Goal: Connect with others: Connect with others

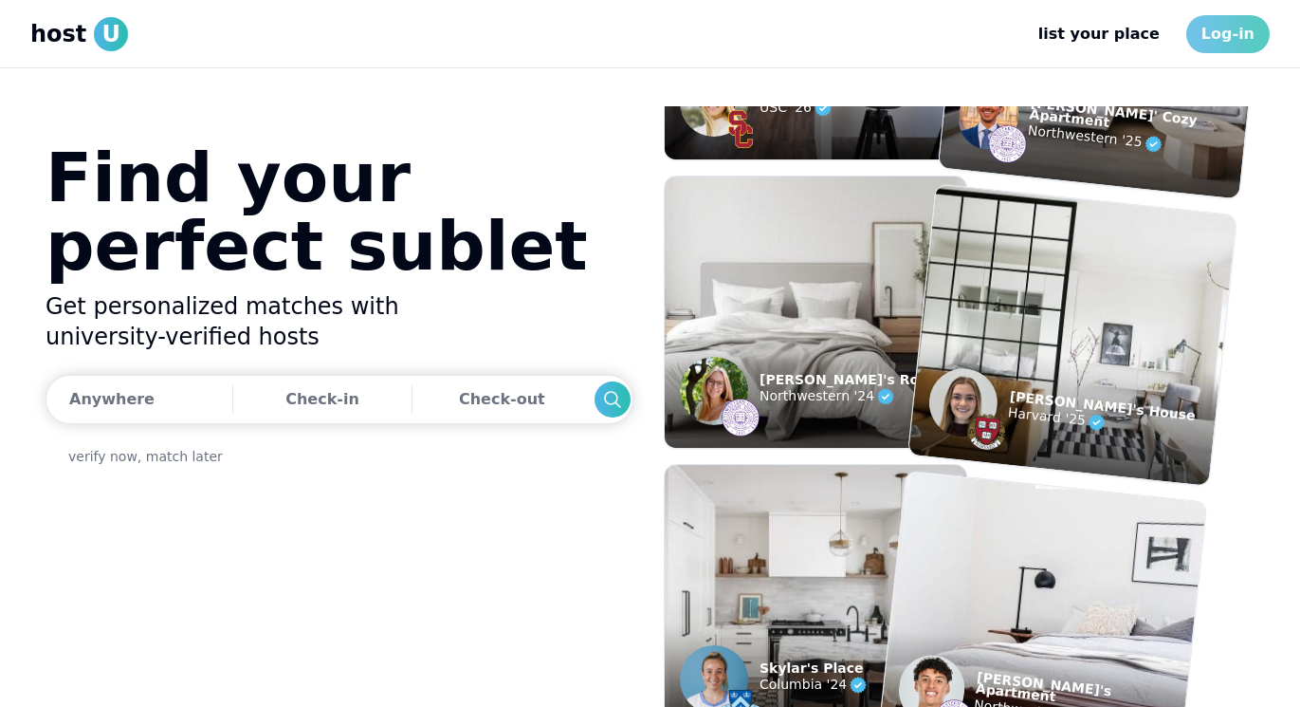
click at [1213, 47] on link "Log-in" at bounding box center [1227, 34] width 83 height 38
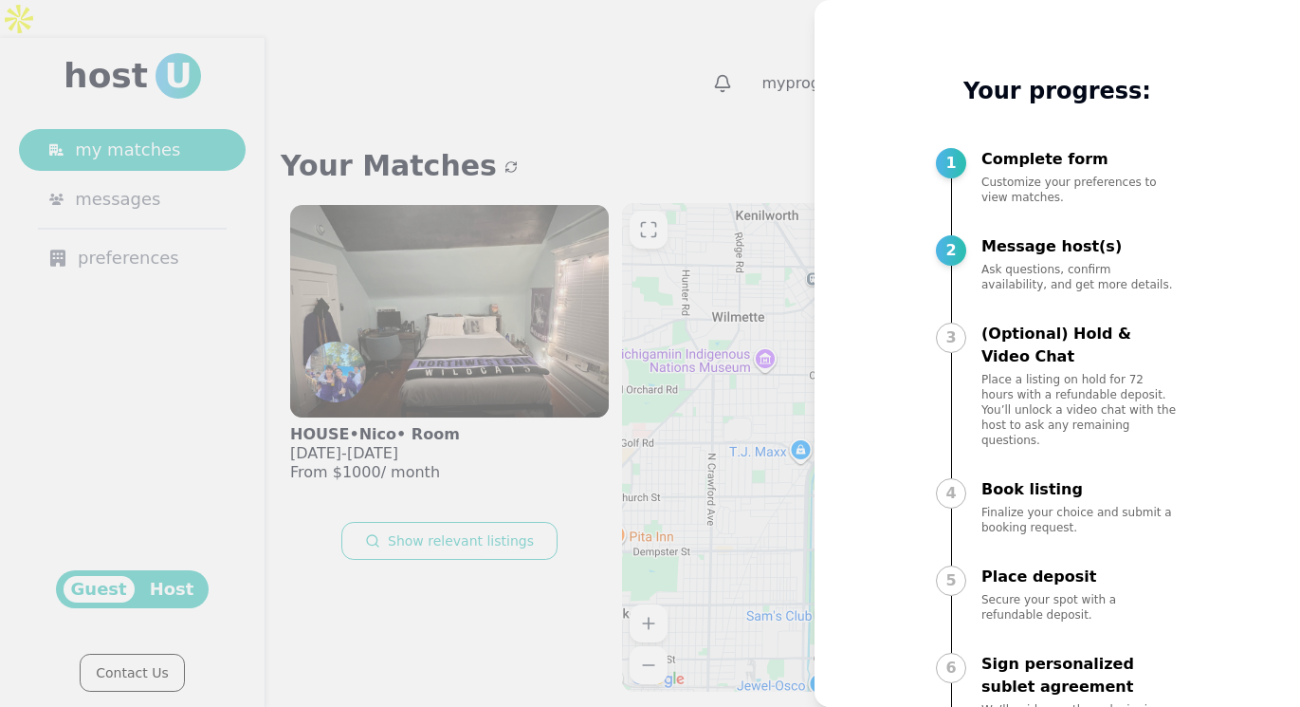
click at [774, 101] on div at bounding box center [650, 353] width 1300 height 707
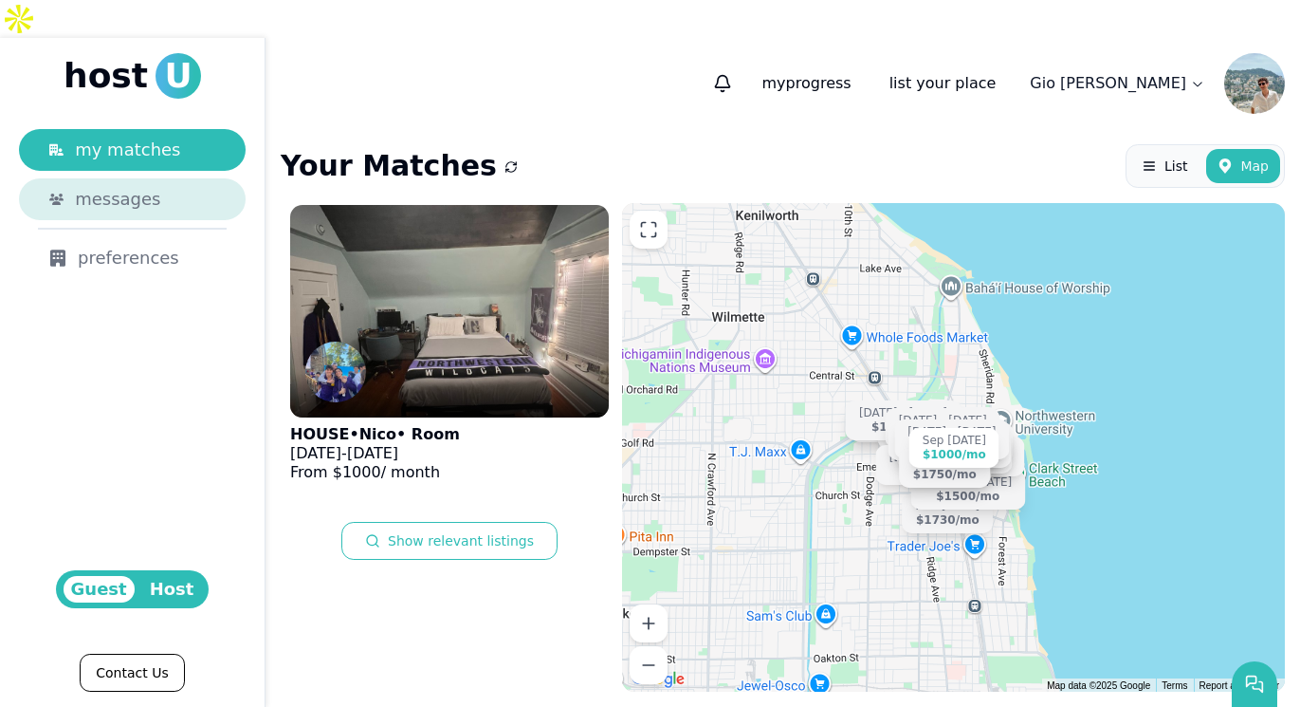
click at [120, 178] on link "messages" at bounding box center [132, 199] width 227 height 42
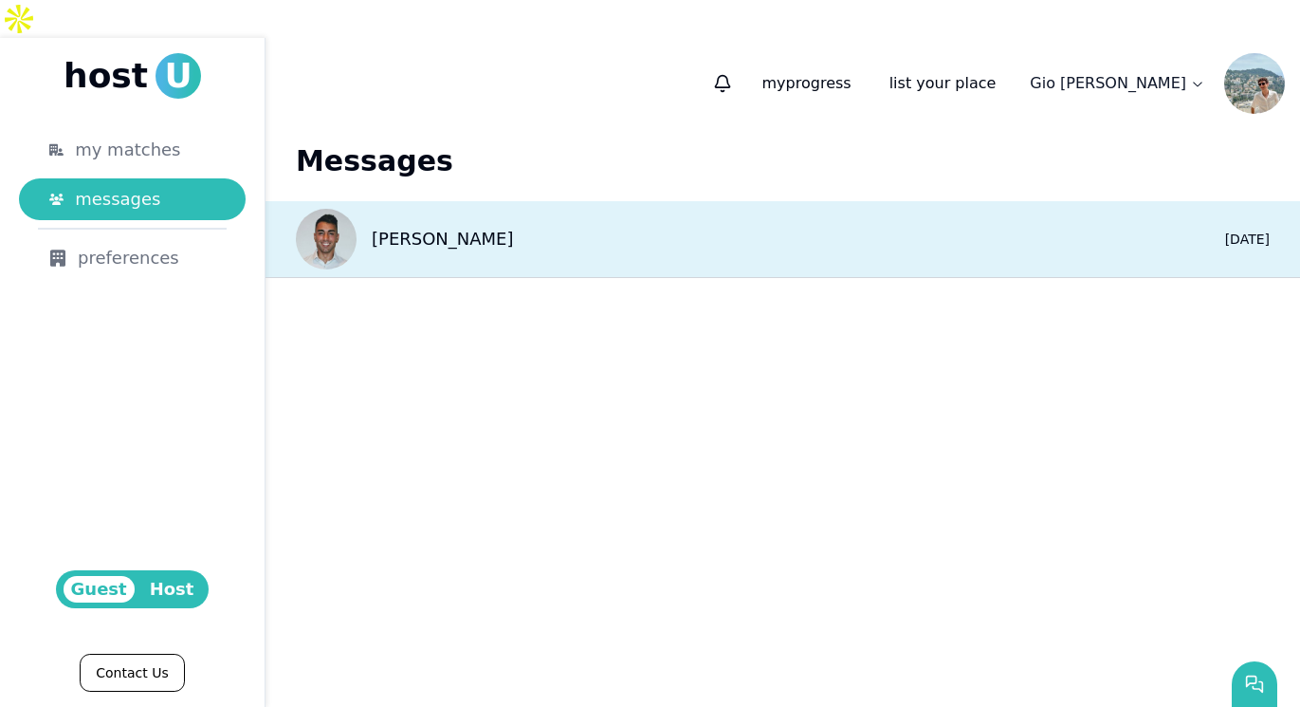
click at [618, 201] on div "[PERSON_NAME] 0 [DATE]" at bounding box center [783, 239] width 1035 height 77
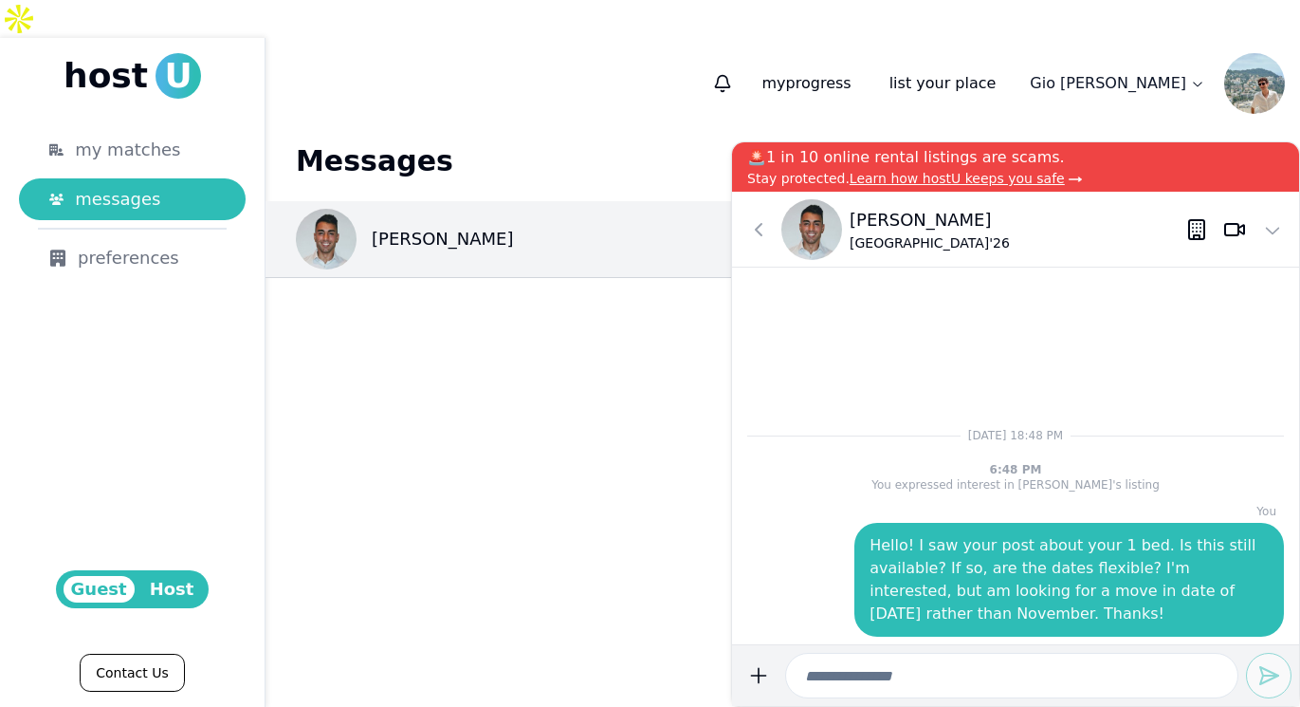
click at [665, 352] on main "Messages [PERSON_NAME] 0 [DATE]" at bounding box center [783, 418] width 1035 height 578
